Goal: Transaction & Acquisition: Purchase product/service

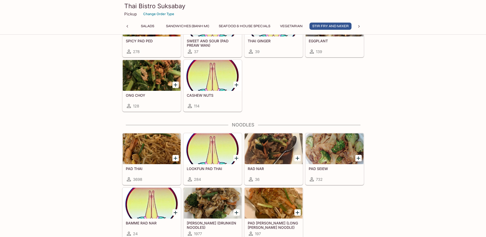
scroll to position [1126, 0]
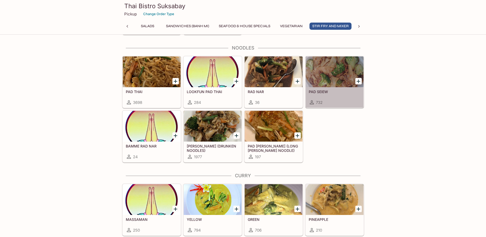
click at [327, 72] on div at bounding box center [334, 71] width 58 height 31
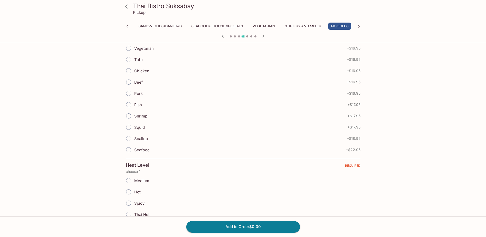
scroll to position [102, 0]
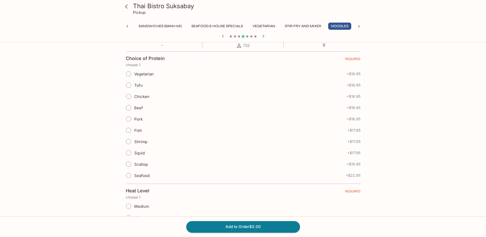
click at [142, 94] on span "Chicken" at bounding box center [141, 96] width 15 height 5
click at [134, 94] on input "Chicken" at bounding box center [128, 96] width 11 height 11
radio input "true"
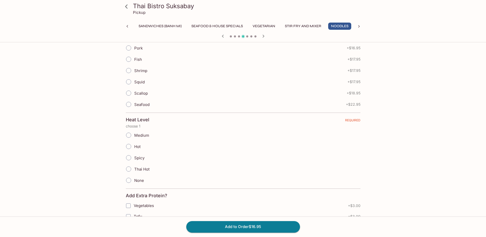
scroll to position [205, 0]
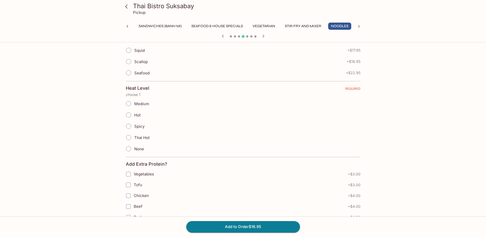
click at [136, 118] on label "Hot" at bounding box center [132, 114] width 18 height 11
click at [134, 118] on input "Hot" at bounding box center [128, 114] width 11 height 11
radio input "true"
click at [139, 127] on span "Spicy" at bounding box center [139, 126] width 10 height 5
click at [134, 127] on input "Spicy" at bounding box center [128, 126] width 11 height 11
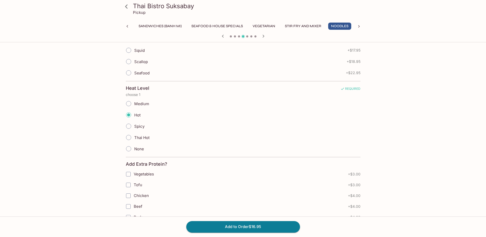
radio input "true"
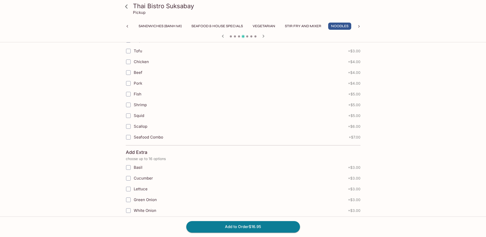
scroll to position [307, 0]
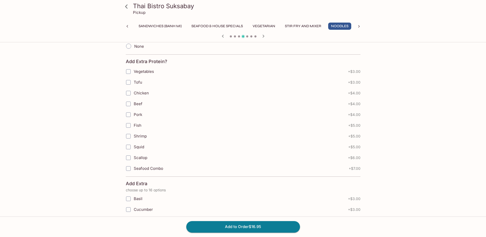
click at [140, 83] on span "Tofu" at bounding box center [138, 82] width 8 height 5
click at [133, 83] on input "Tofu" at bounding box center [128, 82] width 10 height 10
checkbox input "true"
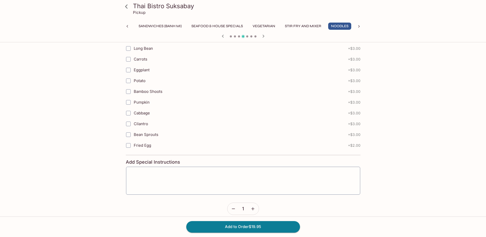
scroll to position [538, 0]
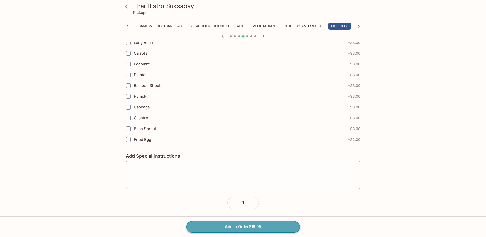
click at [263, 228] on button "Add to Order $19.95" at bounding box center [243, 226] width 114 height 11
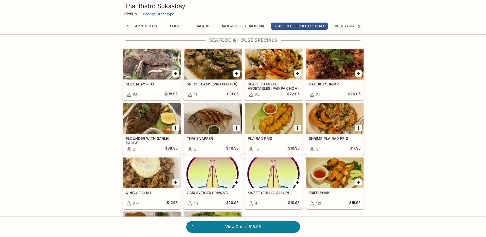
scroll to position [640, 0]
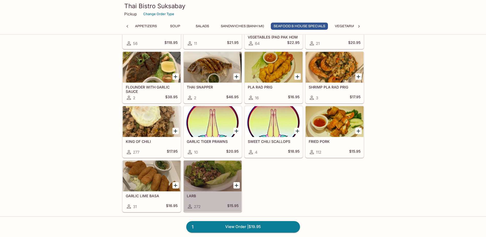
click at [222, 176] on div at bounding box center [213, 175] width 58 height 31
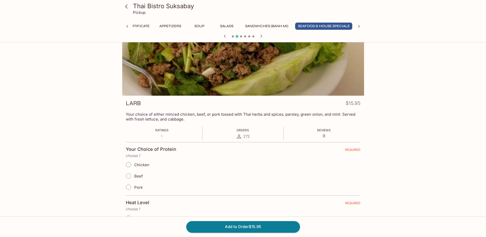
scroll to position [26, 0]
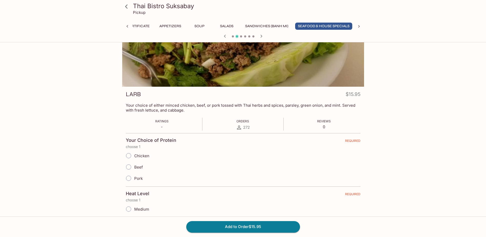
click at [139, 178] on span "Pork" at bounding box center [138, 178] width 8 height 5
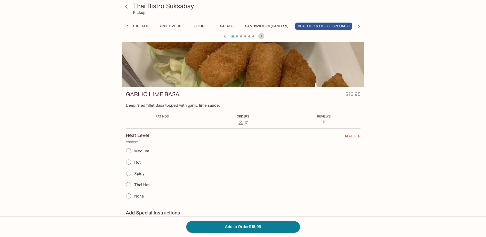
click at [263, 34] on icon "button" at bounding box center [261, 36] width 6 height 6
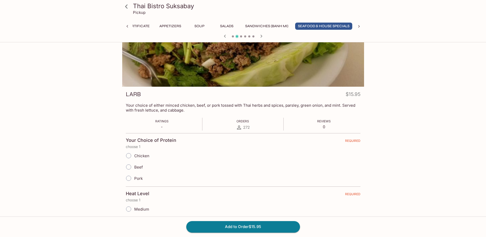
click at [134, 178] on input "Pork" at bounding box center [128, 178] width 11 height 11
radio input "true"
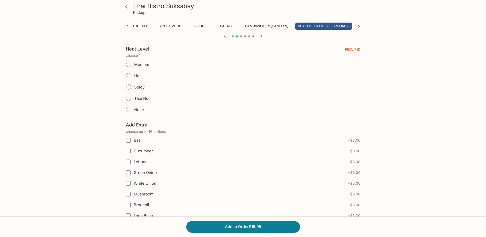
scroll to position [179, 0]
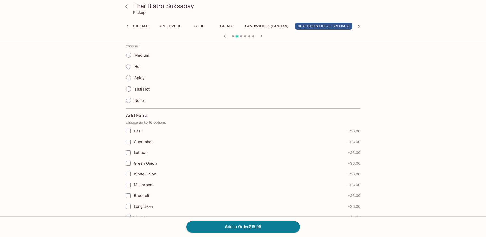
click at [137, 91] on span "Thai Hot" at bounding box center [141, 89] width 15 height 5
click at [134, 91] on input "Thai Hot" at bounding box center [128, 88] width 11 height 11
radio input "true"
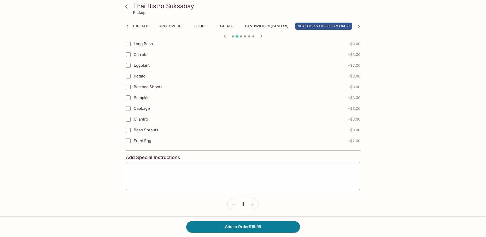
scroll to position [343, 0]
click at [228, 223] on button "Add to Order $15.95" at bounding box center [243, 226] width 114 height 11
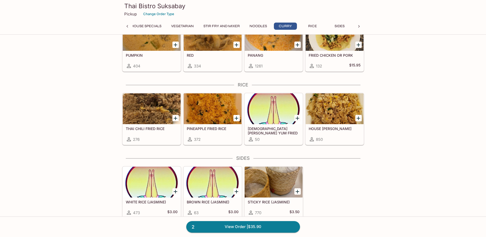
scroll to position [1370, 0]
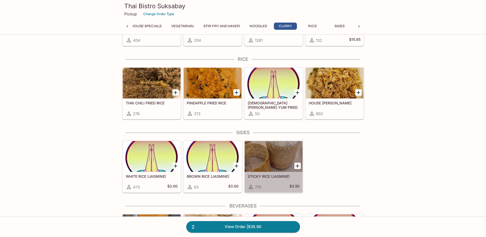
click at [275, 157] on div at bounding box center [273, 156] width 58 height 31
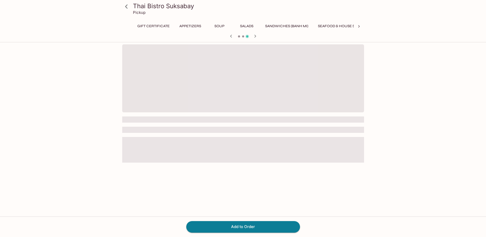
scroll to position [0, 208]
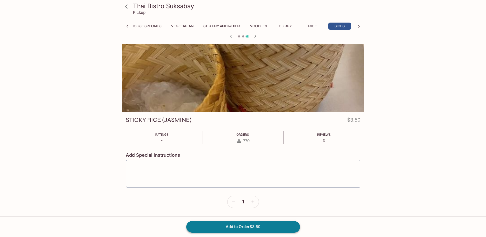
click at [246, 225] on button "Add to Order $3.50" at bounding box center [243, 226] width 114 height 11
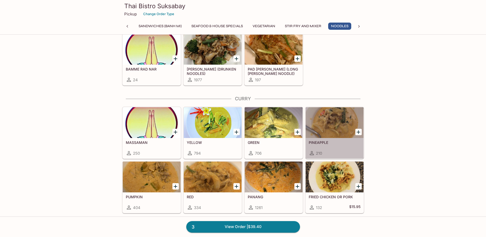
click at [340, 116] on div at bounding box center [334, 122] width 58 height 31
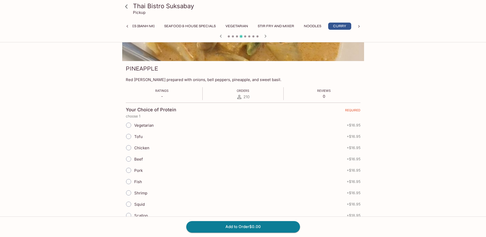
click at [148, 126] on span "Vegetarian" at bounding box center [143, 125] width 19 height 5
click at [134, 126] on input "Vegetarian" at bounding box center [128, 125] width 11 height 11
radio input "true"
click at [207, 161] on div "Beef + $16.95" at bounding box center [242, 158] width 234 height 11
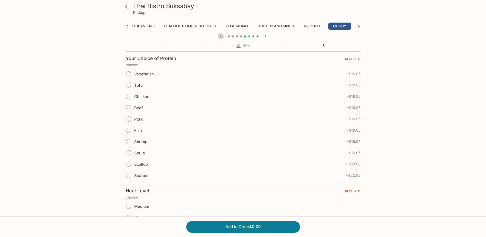
click at [223, 37] on icon "button" at bounding box center [221, 36] width 6 height 6
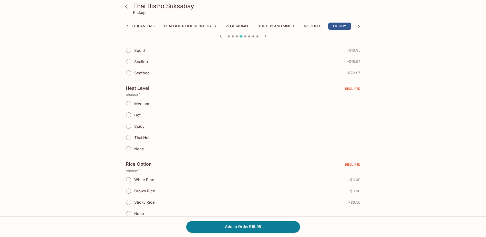
click at [141, 136] on span "Thai Hot" at bounding box center [141, 137] width 15 height 5
click at [134, 136] on input "Thai Hot" at bounding box center [128, 137] width 11 height 11
radio input "true"
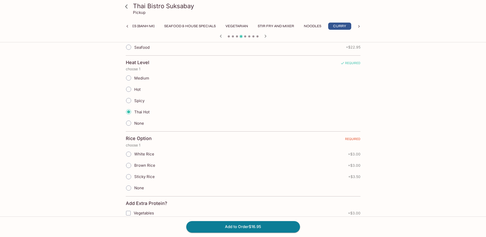
click at [147, 176] on span "Sticky Rice" at bounding box center [144, 176] width 20 height 5
click at [134, 176] on input "Sticky Rice" at bounding box center [128, 176] width 11 height 11
radio input "true"
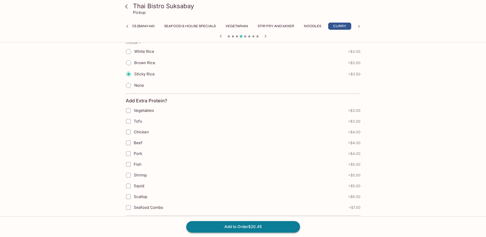
click at [250, 227] on button "Add to Order $20.45" at bounding box center [243, 226] width 114 height 11
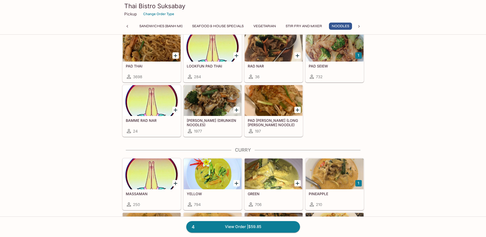
scroll to position [0, 126]
click at [164, 58] on div at bounding box center [152, 46] width 58 height 31
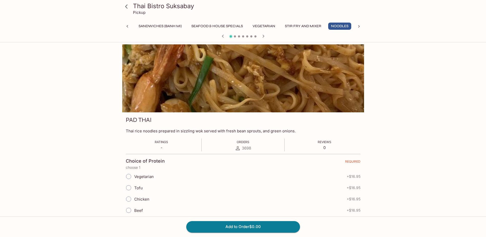
scroll to position [51, 0]
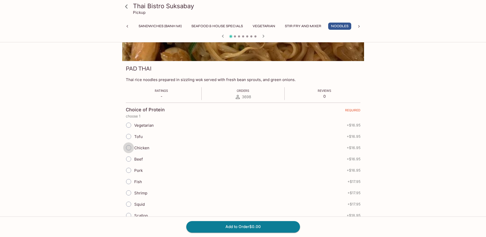
click at [130, 147] on input "Chicken" at bounding box center [128, 147] width 11 height 11
radio input "true"
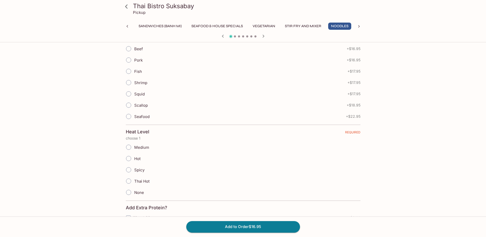
scroll to position [179, 0]
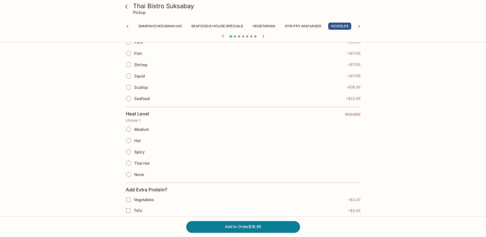
click at [138, 141] on span "Hot" at bounding box center [137, 140] width 6 height 5
click at [134, 141] on input "Hot" at bounding box center [128, 140] width 11 height 11
radio input "true"
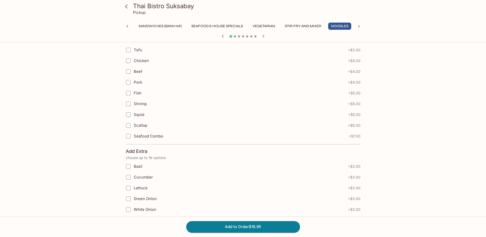
scroll to position [358, 0]
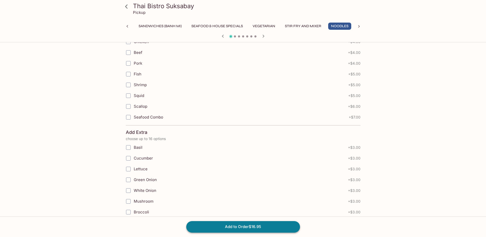
click at [233, 224] on button "Add to Order $16.95" at bounding box center [243, 226] width 114 height 11
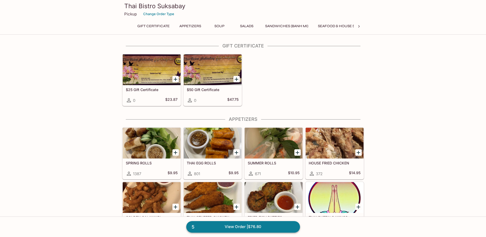
click at [253, 226] on link "5 View Order | $76.80" at bounding box center [243, 226] width 114 height 11
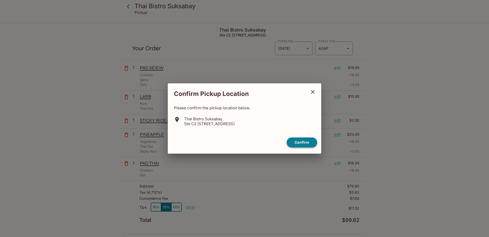
click at [303, 143] on button "Confirm" at bounding box center [302, 142] width 30 height 10
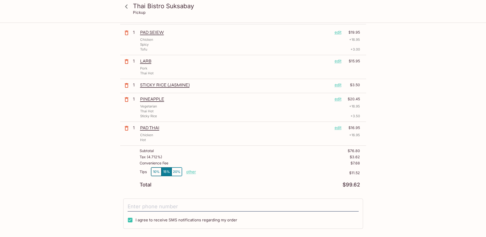
scroll to position [26, 0]
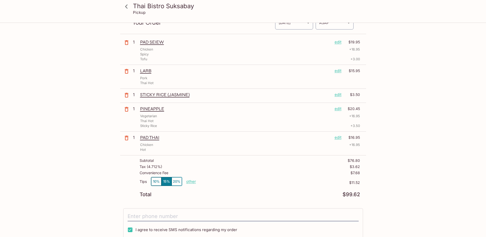
click at [188, 181] on p "other" at bounding box center [191, 181] width 10 height 5
drag, startPoint x: 217, startPoint y: 183, endPoint x: 239, endPoint y: 180, distance: 22.4
click at [240, 182] on div "Tips 10% 15% 20% Done 11.52 $11.52" at bounding box center [250, 184] width 220 height 15
type input "0.00"
click at [250, 168] on div "Tax ( 4.712% ) $3.62" at bounding box center [250, 167] width 220 height 6
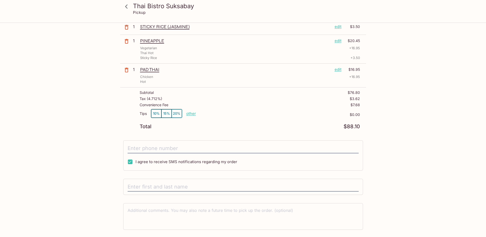
scroll to position [102, 0]
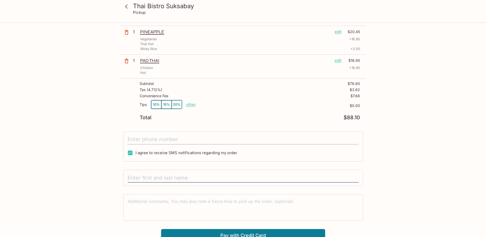
click at [187, 137] on input "tel" at bounding box center [242, 139] width 231 height 10
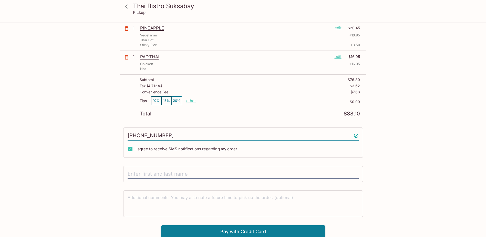
scroll to position [107, 0]
type input "[PHONE_NUMBER]"
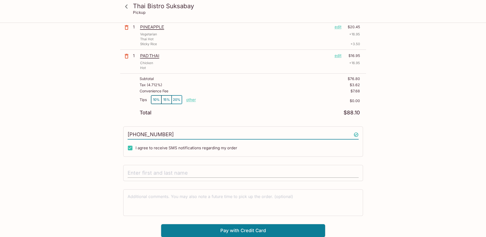
click at [143, 168] on div at bounding box center [243, 173] width 240 height 16
click at [143, 170] on input "text" at bounding box center [242, 173] width 231 height 10
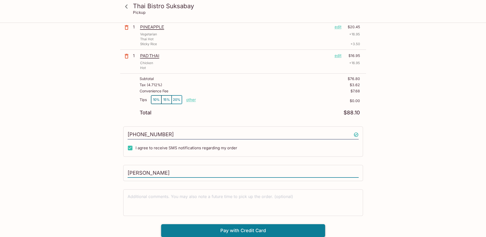
type input "[PERSON_NAME]"
click at [226, 229] on button "Pay with Credit Card" at bounding box center [243, 230] width 164 height 13
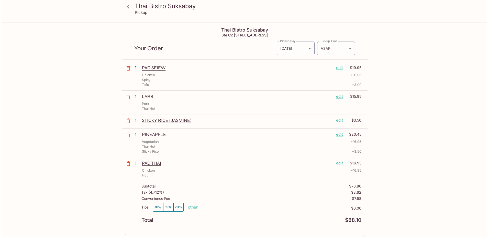
scroll to position [26, 0]
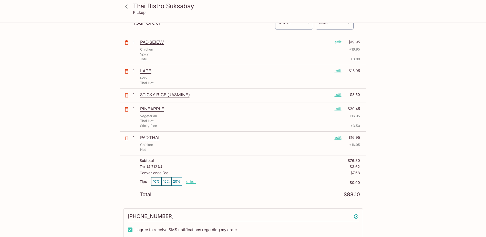
click at [340, 71] on p "edit" at bounding box center [337, 71] width 7 height 6
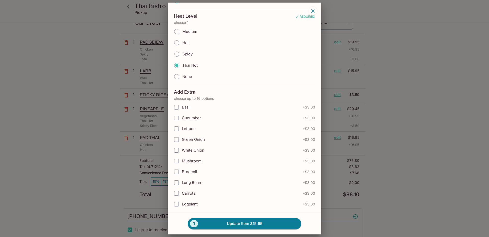
scroll to position [102, 0]
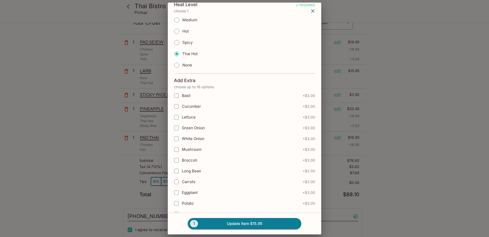
click at [198, 171] on span "Long Bean" at bounding box center [191, 170] width 19 height 5
click at [182, 171] on input "Long Bean" at bounding box center [177, 171] width 10 height 10
checkbox input "true"
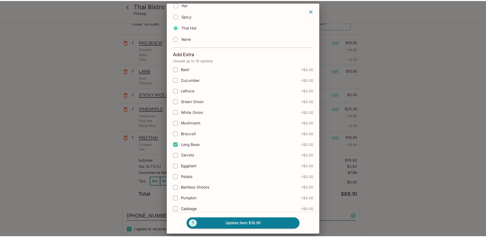
scroll to position [154, 0]
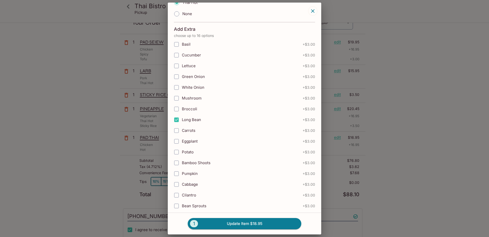
click at [239, 230] on div "1 Update Item $18.95" at bounding box center [245, 223] width 154 height 22
click at [244, 223] on button "1 Update Item $18.95" at bounding box center [245, 223] width 114 height 11
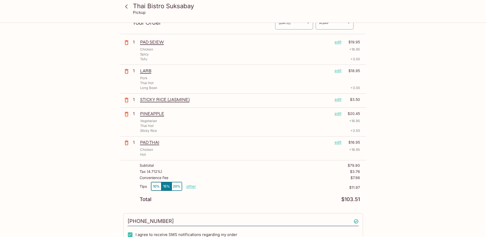
scroll to position [77, 0]
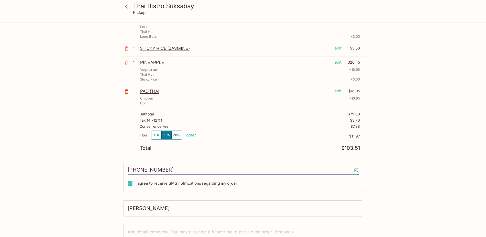
click at [195, 137] on div "Tips 10% 15% 20% other" at bounding box center [168, 135] width 56 height 11
click at [195, 136] on p "other" at bounding box center [191, 134] width 10 height 5
drag, startPoint x: 223, startPoint y: 136, endPoint x: 260, endPoint y: 136, distance: 36.9
click at [260, 136] on div "Tips 10% 15% 20% Done 11.97 $11.97" at bounding box center [250, 137] width 220 height 15
type input "0.00"
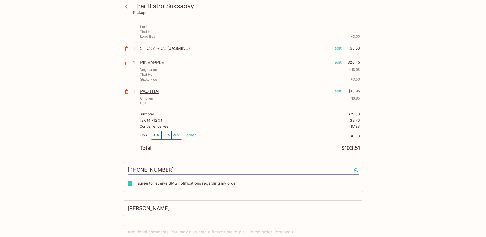
click at [249, 138] on p "$0.00" at bounding box center [278, 136] width 164 height 4
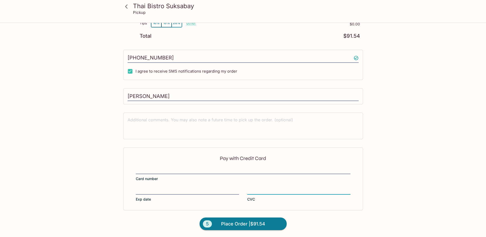
scroll to position [189, 0]
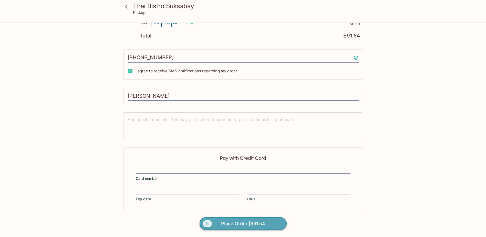
click at [266, 223] on button "5 Place Order | $91.54" at bounding box center [242, 223] width 87 height 13
